Goal: Book appointment/travel/reservation

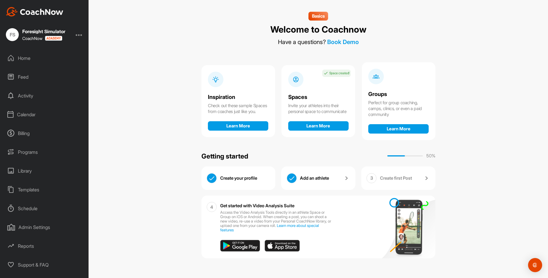
click at [25, 114] on div "Calendar" at bounding box center [44, 114] width 83 height 15
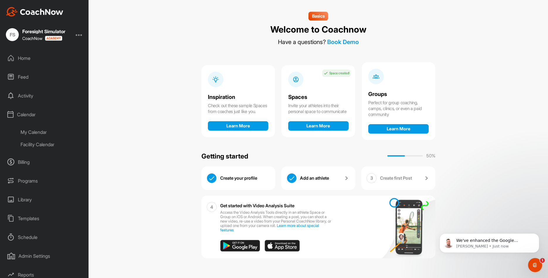
click at [40, 144] on div "Facility Calendar" at bounding box center [50, 144] width 69 height 12
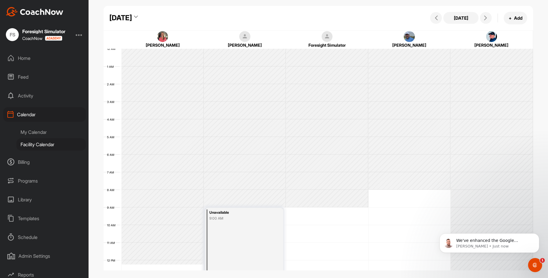
scroll to position [101, 0]
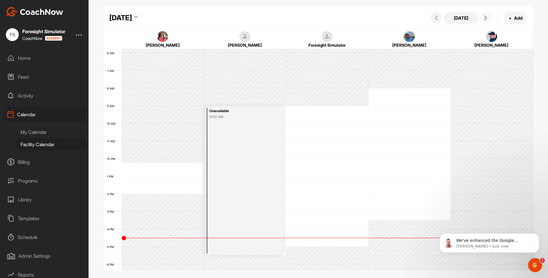
drag, startPoint x: 486, startPoint y: 16, endPoint x: 442, endPoint y: 47, distance: 54.0
click at [486, 16] on icon at bounding box center [485, 18] width 5 height 5
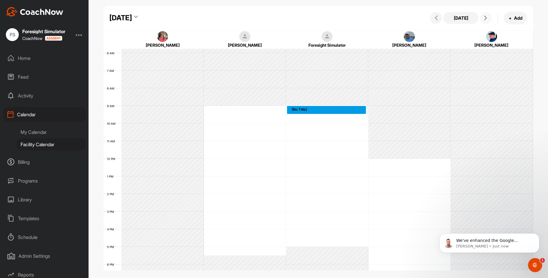
click at [347, 114] on div "12 AM 1 AM 2 AM 3 AM 4 AM 5 AM 6 AM 7 AM 8 AM 9 AM 10 AM 11 AM 12 PM 1 PM 2 PM …" at bounding box center [317, 158] width 429 height 422
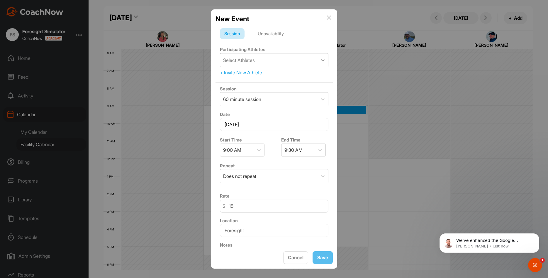
click at [322, 58] on icon at bounding box center [323, 60] width 6 height 6
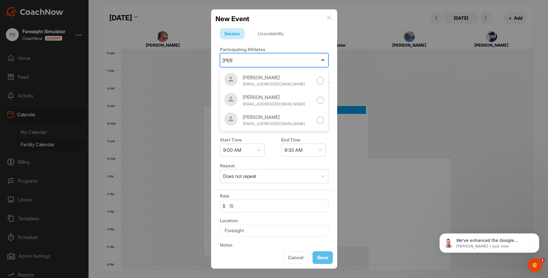
type input "[PERSON_NAME]"
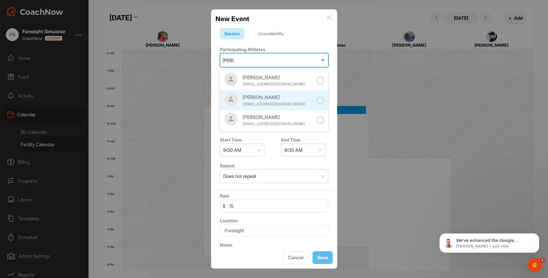
click at [271, 98] on div "[PERSON_NAME]" at bounding box center [278, 96] width 70 height 7
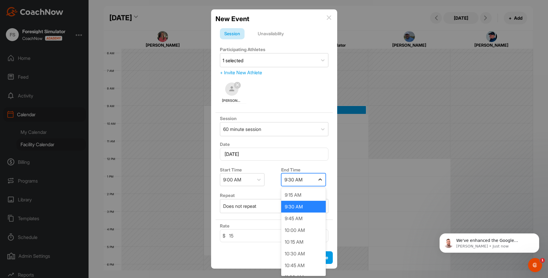
click at [321, 178] on icon at bounding box center [320, 179] width 6 height 6
click at [311, 231] on div "10:00 AM" at bounding box center [303, 230] width 45 height 12
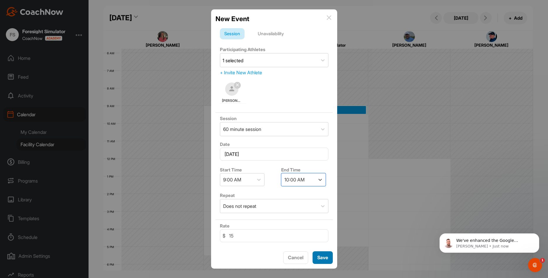
click at [324, 257] on span "Save" at bounding box center [322, 257] width 11 height 6
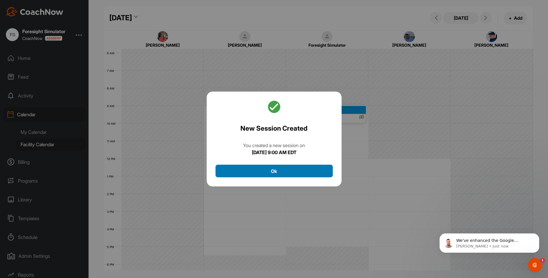
click at [316, 174] on button "Ok" at bounding box center [273, 170] width 117 height 13
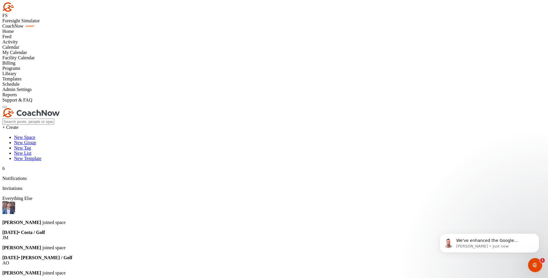
scroll to position [172, 0]
